Goal: Information Seeking & Learning: Find specific page/section

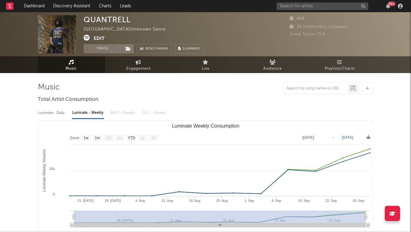
select select "1w"
click at [322, 9] on input "text" at bounding box center [323, 6] width 92 height 8
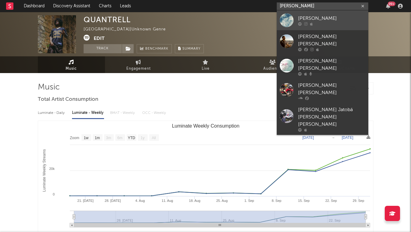
type input "[PERSON_NAME]"
click at [324, 20] on div "[PERSON_NAME]" at bounding box center [331, 18] width 67 height 7
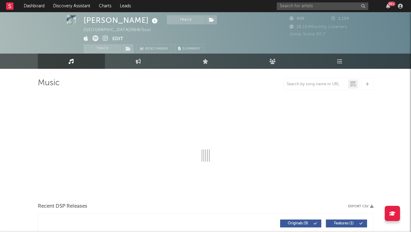
select select "1w"
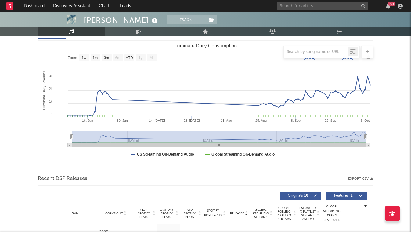
scroll to position [133, 0]
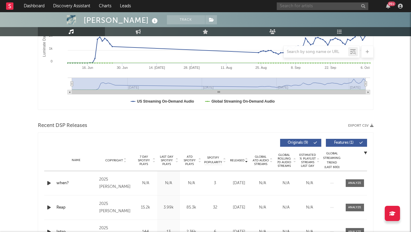
click at [298, 6] on input "text" at bounding box center [323, 6] width 92 height 8
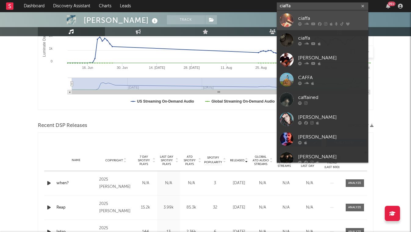
type input "ciaffa"
click at [319, 19] on div "ciaffa" at bounding box center [331, 18] width 67 height 7
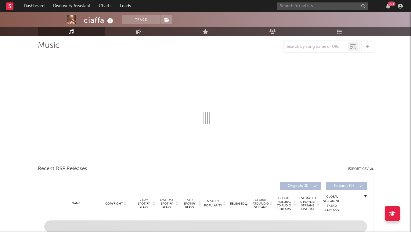
select select "6m"
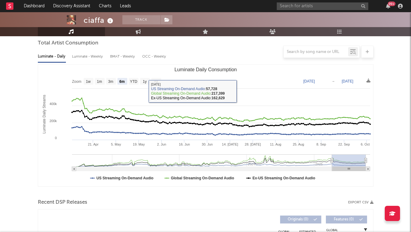
scroll to position [52, 0]
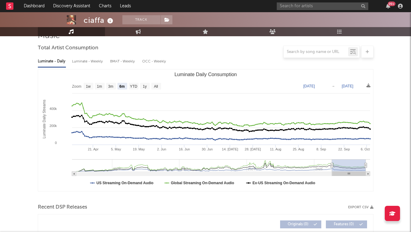
click at [86, 63] on div "Luminate - Weekly" at bounding box center [88, 61] width 32 height 10
select select "6m"
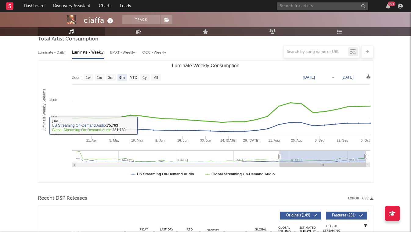
scroll to position [0, 0]
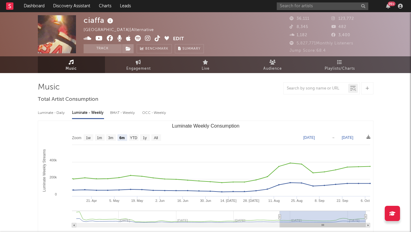
click at [151, 37] on span at bounding box center [128, 39] width 89 height 8
click at [148, 38] on icon at bounding box center [148, 38] width 6 height 6
click at [291, 5] on input "text" at bounding box center [323, 6] width 92 height 8
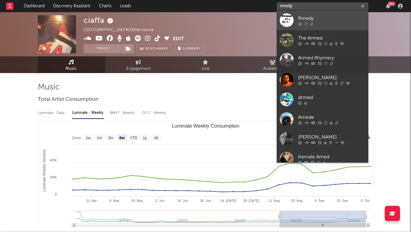
type input "rmedy"
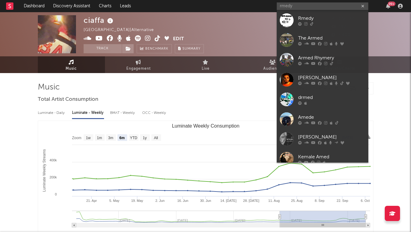
click at [301, 16] on div "Rmedy" at bounding box center [331, 18] width 67 height 7
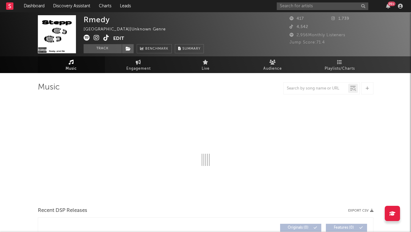
select select "1w"
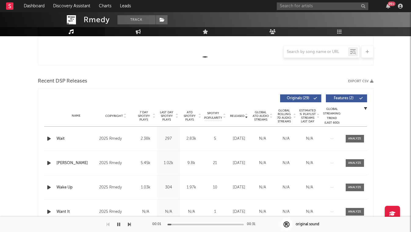
scroll to position [197, 0]
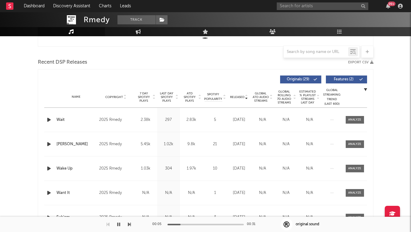
click at [120, 224] on button "button" at bounding box center [119, 224] width 6 height 15
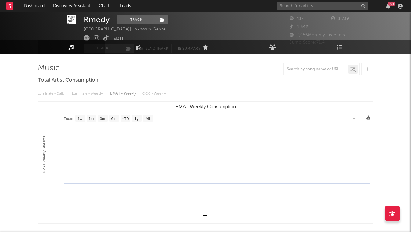
scroll to position [0, 0]
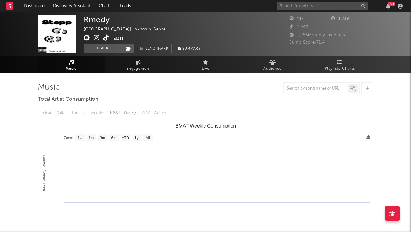
click at [97, 38] on icon at bounding box center [97, 38] width 6 height 6
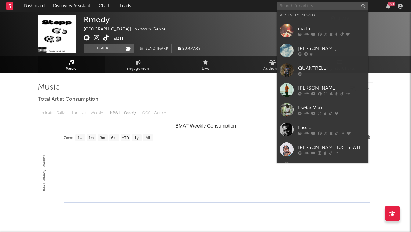
click at [315, 10] on input "text" at bounding box center [323, 6] width 92 height 8
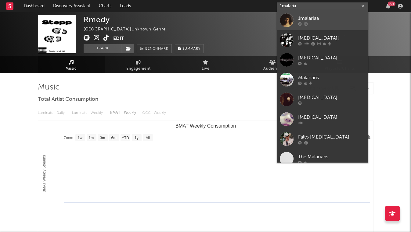
type input "1malaria"
click at [318, 27] on link "1malariaa" at bounding box center [323, 20] width 92 height 20
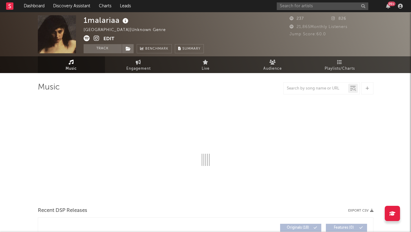
select select "1w"
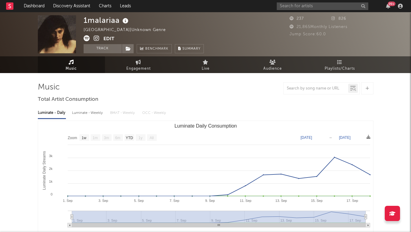
click at [97, 38] on icon at bounding box center [97, 38] width 6 height 6
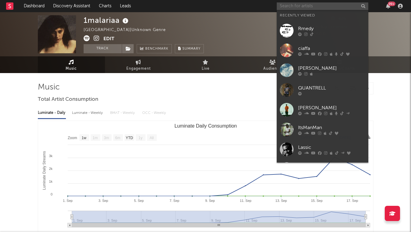
click at [296, 7] on input "text" at bounding box center [323, 6] width 92 height 8
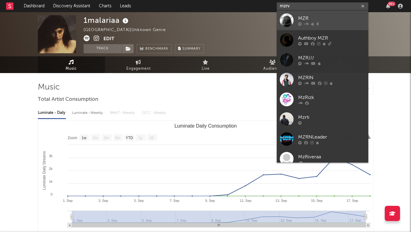
type input "mzrv"
click at [303, 19] on div "MZR" at bounding box center [331, 18] width 67 height 7
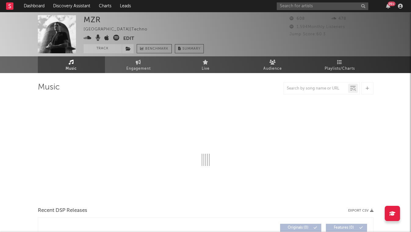
select select "1w"
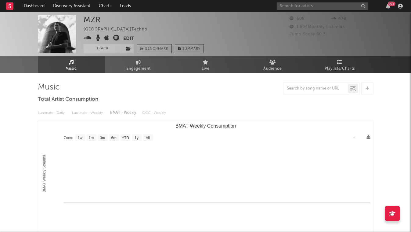
click at [289, 10] on div "99 +" at bounding box center [341, 6] width 128 height 12
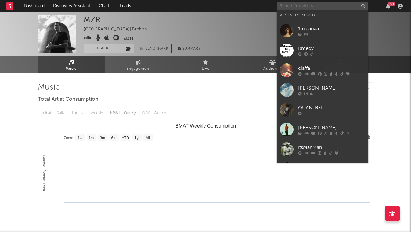
click at [289, 9] on input "text" at bounding box center [323, 6] width 92 height 8
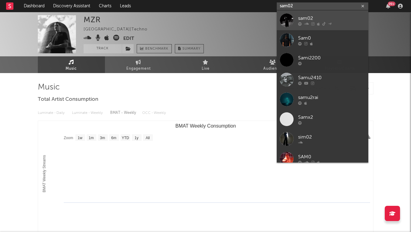
type input "sam02"
click at [309, 21] on div "sam02" at bounding box center [331, 18] width 67 height 7
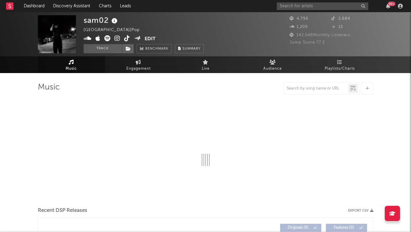
select select "6m"
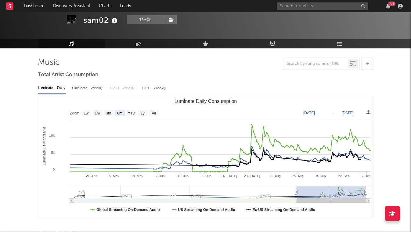
scroll to position [37, 0]
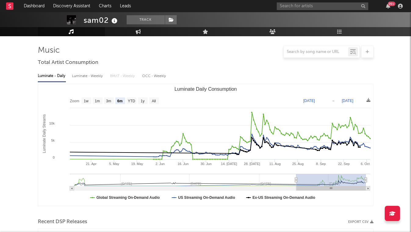
click at [78, 77] on div "Luminate - Weekly" at bounding box center [88, 76] width 32 height 10
select select "6m"
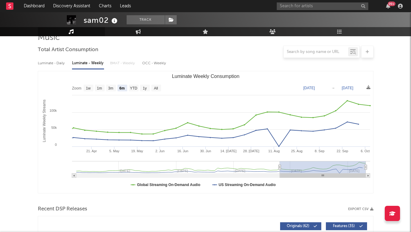
scroll to position [0, 0]
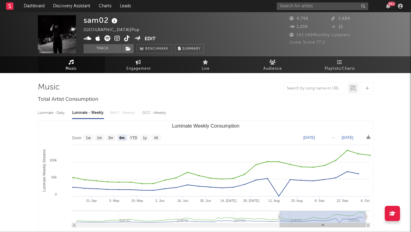
click at [118, 37] on icon at bounding box center [117, 38] width 6 height 6
click at [292, 10] on div "99 +" at bounding box center [341, 6] width 128 height 12
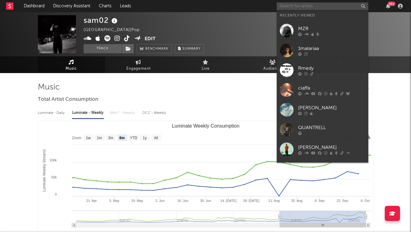
click at [292, 8] on input "text" at bounding box center [323, 6] width 92 height 8
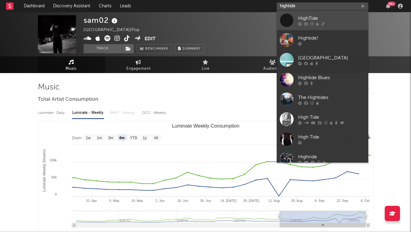
type input "hightide"
click at [302, 17] on div "HighTide" at bounding box center [331, 18] width 67 height 7
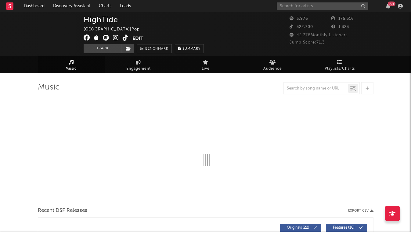
select select "6m"
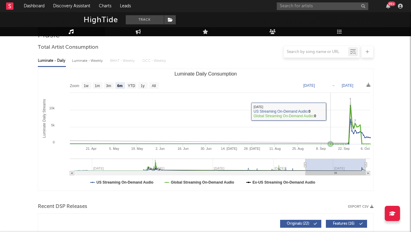
scroll to position [38, 0]
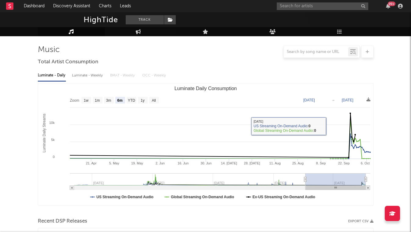
click at [85, 78] on div "Luminate - Weekly" at bounding box center [88, 75] width 32 height 10
select select "6m"
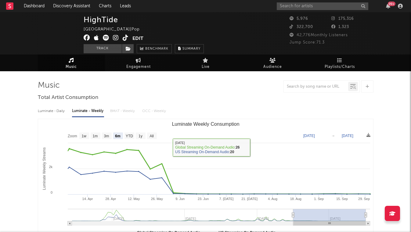
scroll to position [0, 0]
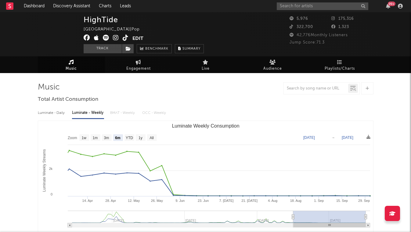
click at [317, 2] on div "99 +" at bounding box center [341, 6] width 128 height 12
click at [316, 5] on input "text" at bounding box center [323, 6] width 92 height 8
type input "[PERSON_NAME]"
click at [362, 7] on icon "button" at bounding box center [362, 6] width 3 height 4
click at [347, 7] on input "text" at bounding box center [323, 6] width 92 height 8
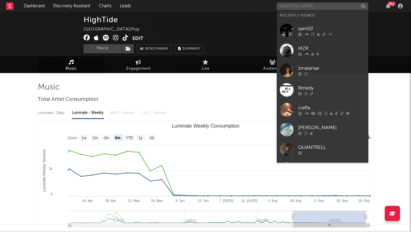
paste input "[URL][DOMAIN_NAME]"
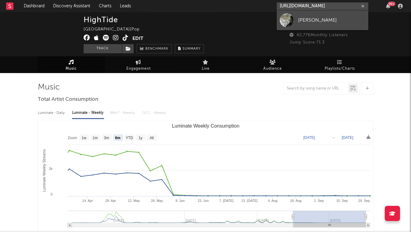
type input "[URL][DOMAIN_NAME]"
click at [334, 22] on div "[PERSON_NAME]" at bounding box center [331, 19] width 67 height 7
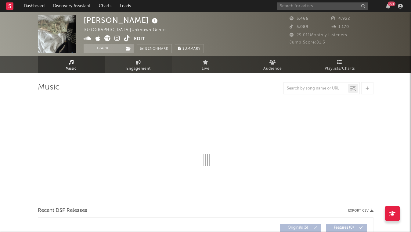
select select "1w"
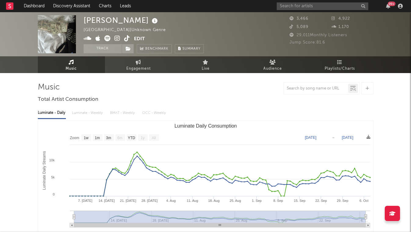
click at [117, 37] on icon at bounding box center [117, 38] width 6 height 6
click at [286, 10] on input "text" at bounding box center [323, 6] width 92 height 8
click at [286, 6] on input "deescoring" at bounding box center [323, 6] width 92 height 8
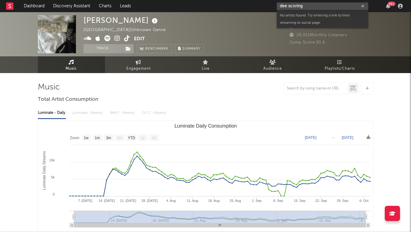
click at [313, 8] on input "dee scoring" at bounding box center [323, 6] width 92 height 8
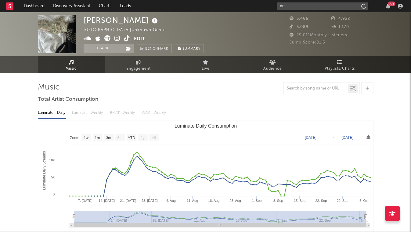
type input "d"
type input "dee scoring"
